Goal: Task Accomplishment & Management: Manage account settings

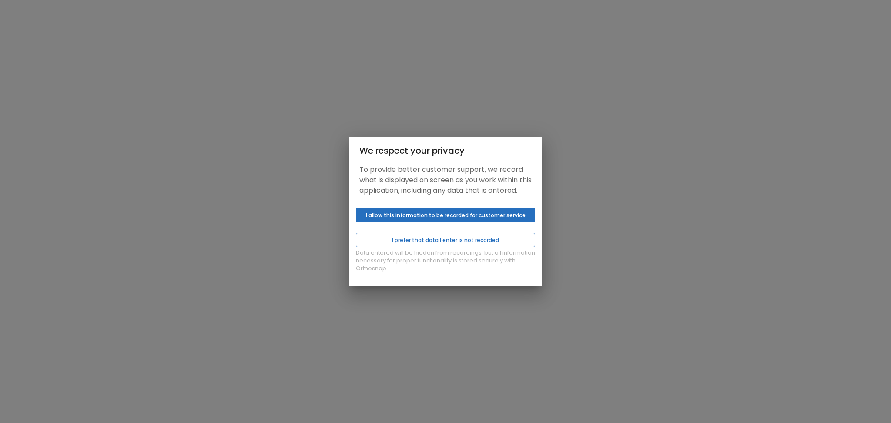
click at [401, 217] on button "I allow this information to be recorded for customer service" at bounding box center [445, 215] width 179 height 14
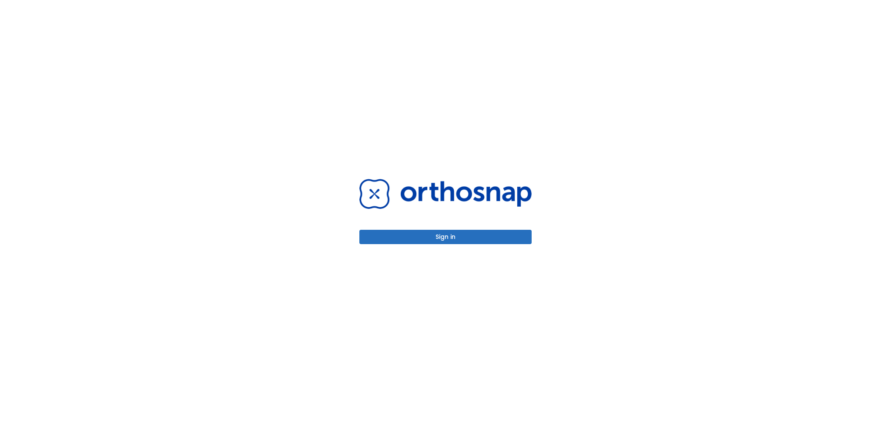
click at [406, 237] on button "Sign in" at bounding box center [445, 237] width 172 height 14
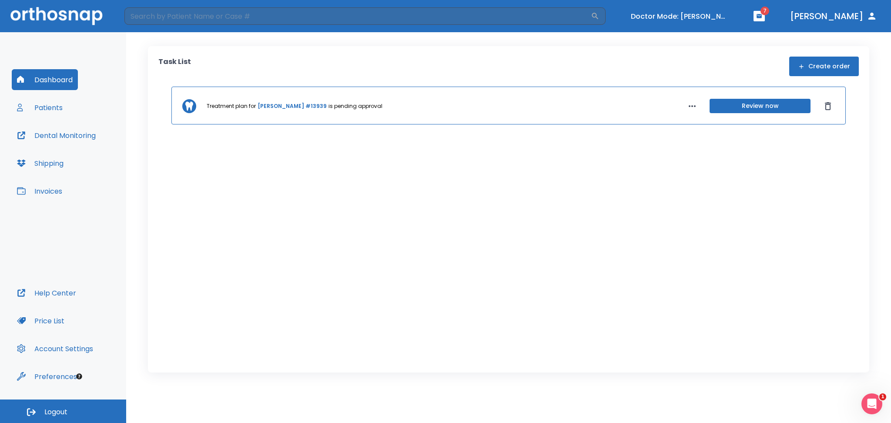
click at [73, 108] on div "Dashboard Patients Dental Monitoring Shipping Invoices" at bounding box center [63, 175] width 103 height 213
click at [54, 108] on button "Patients" at bounding box center [40, 107] width 56 height 21
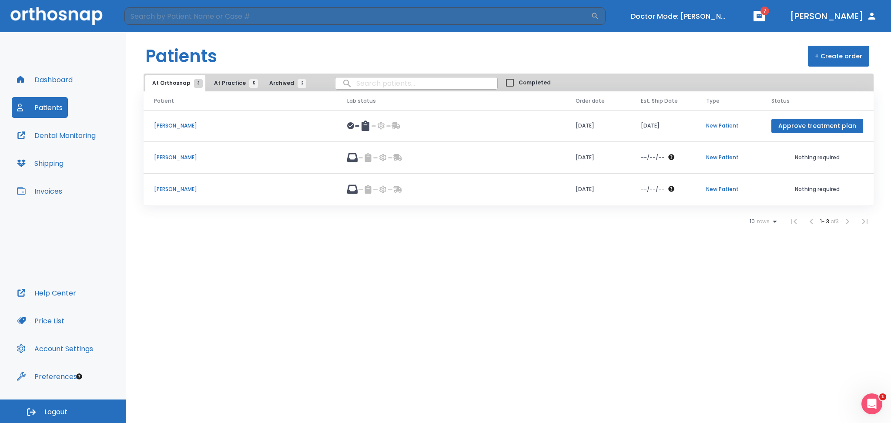
click at [375, 86] on input "search" at bounding box center [416, 83] width 162 height 17
type input "singh"
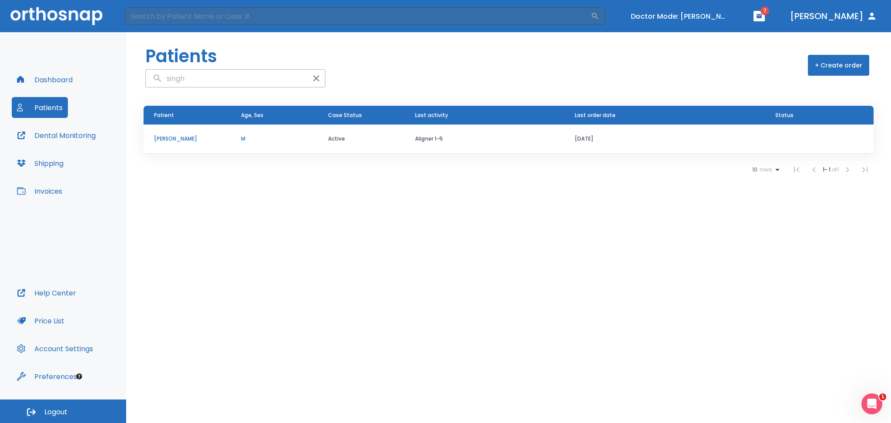
click at [168, 133] on td "[PERSON_NAME]" at bounding box center [187, 138] width 87 height 29
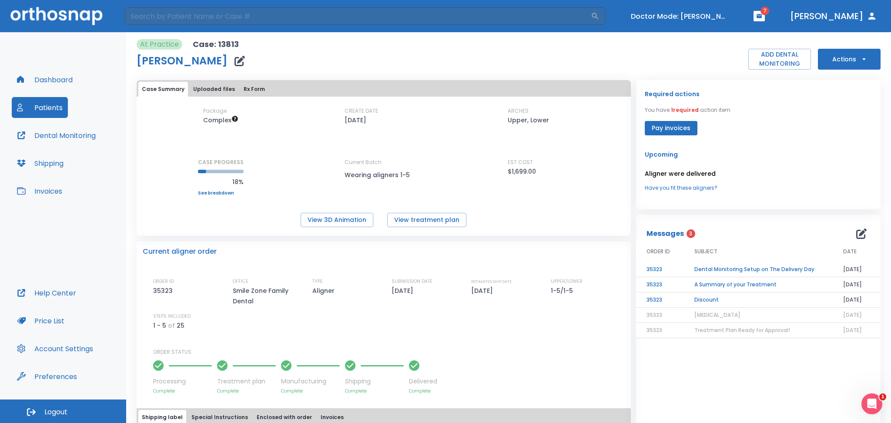
click at [833, 57] on button "Actions" at bounding box center [849, 59] width 63 height 21
click at [266, 55] on div at bounding box center [445, 211] width 891 height 423
click at [231, 67] on button "button" at bounding box center [239, 60] width 17 height 17
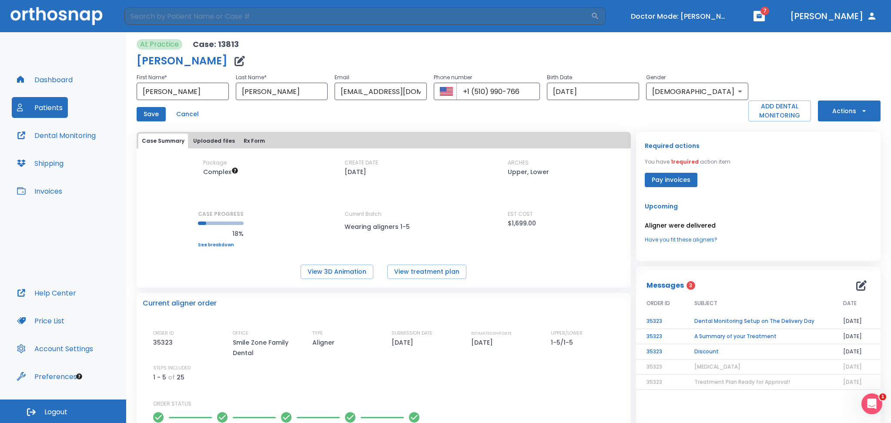
click at [45, 111] on button "Patients" at bounding box center [40, 107] width 56 height 21
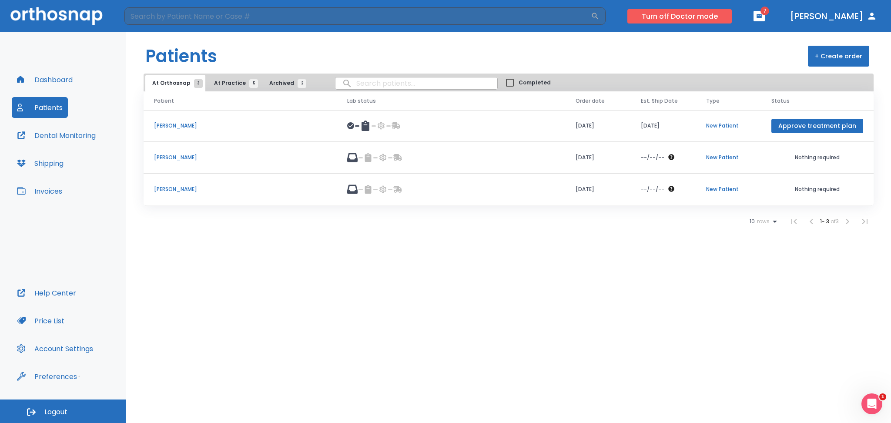
click at [672, 17] on button "Turn off Doctor mode" at bounding box center [679, 16] width 104 height 14
